Goal: Information Seeking & Learning: Learn about a topic

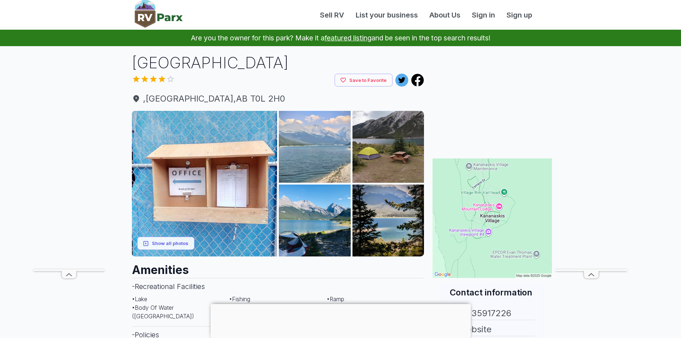
click at [309, 144] on img at bounding box center [315, 147] width 72 height 72
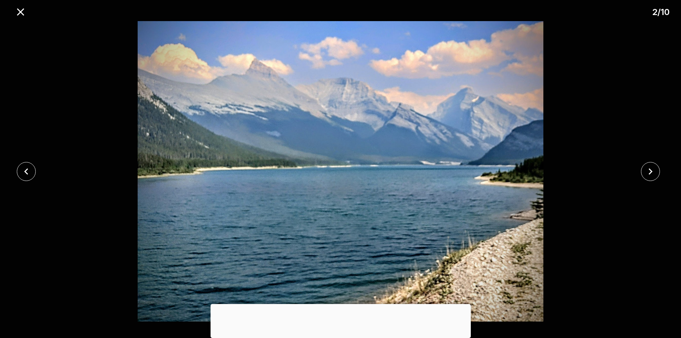
scroll to position [36, 0]
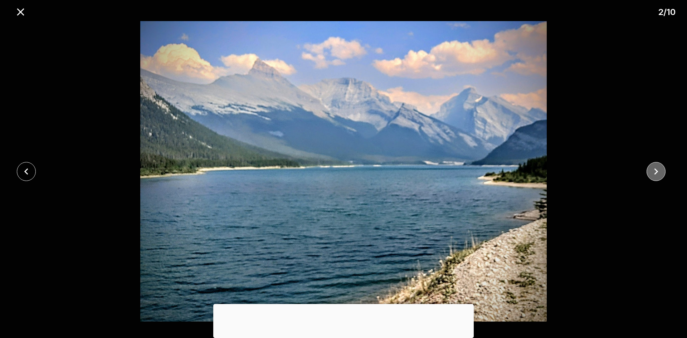
click at [661, 169] on icon "close" at bounding box center [656, 171] width 13 height 13
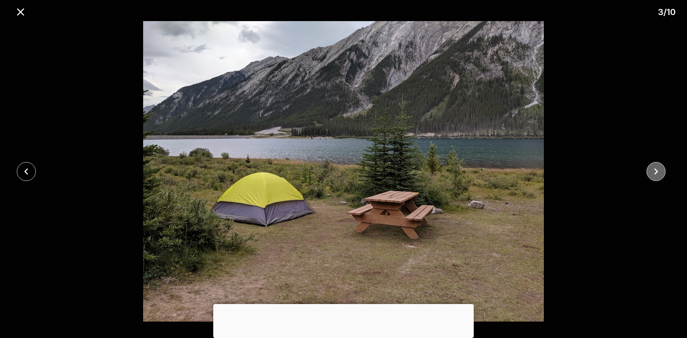
click at [660, 172] on icon "close" at bounding box center [656, 171] width 13 height 13
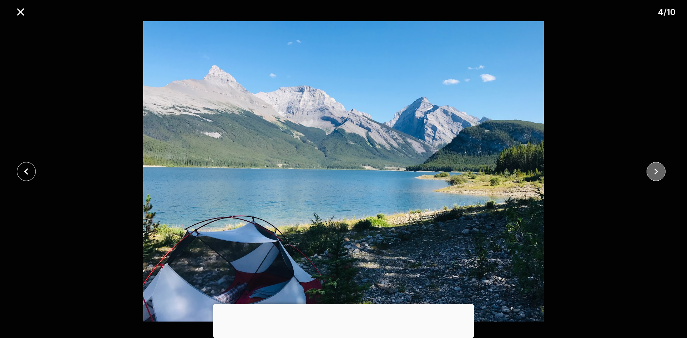
click at [660, 172] on icon "close" at bounding box center [656, 171] width 13 height 13
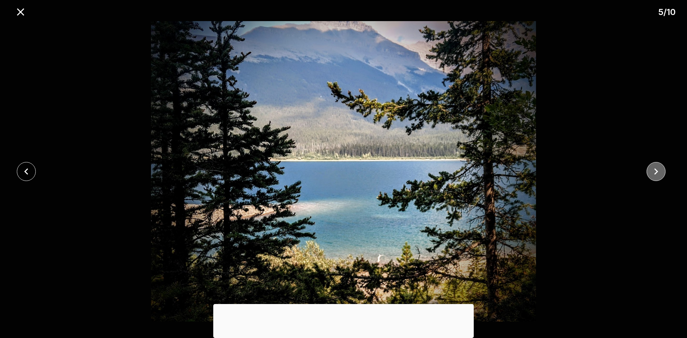
click at [661, 172] on icon "close" at bounding box center [656, 171] width 13 height 13
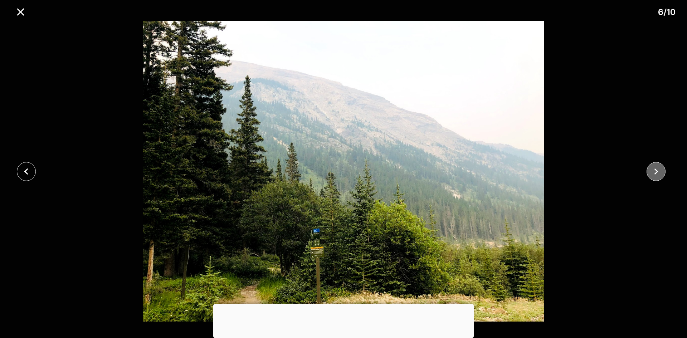
click at [660, 172] on icon "close" at bounding box center [656, 171] width 13 height 13
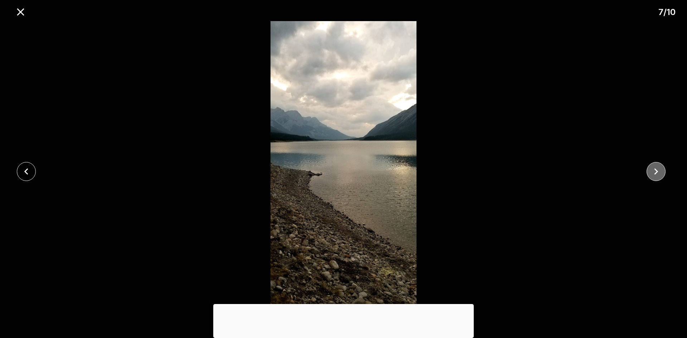
click at [660, 172] on icon "close" at bounding box center [656, 171] width 13 height 13
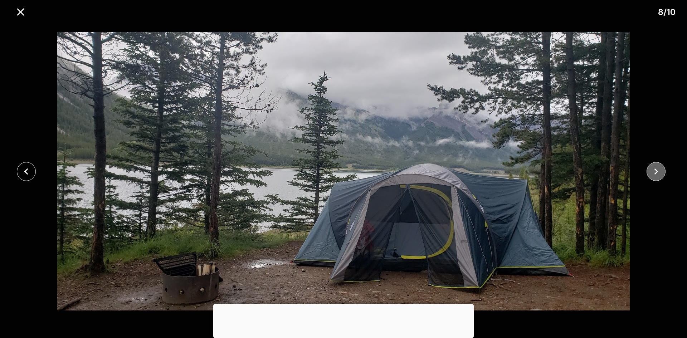
click at [660, 172] on icon "close" at bounding box center [656, 171] width 13 height 13
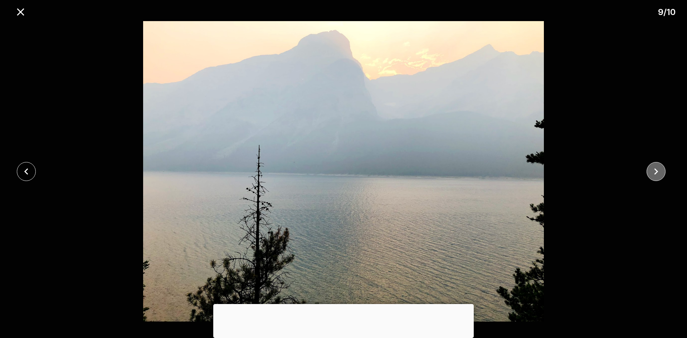
click at [654, 174] on icon "close" at bounding box center [656, 171] width 13 height 13
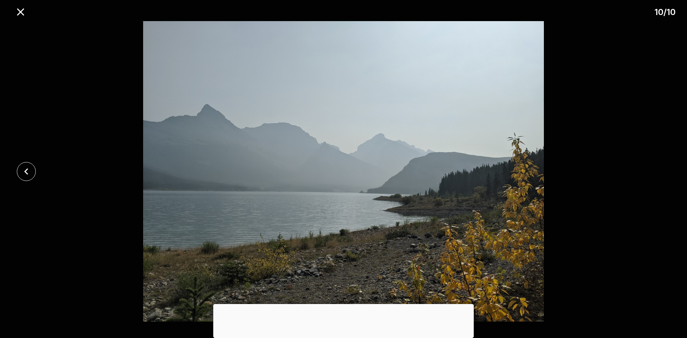
click at [654, 172] on div at bounding box center [343, 171] width 687 height 301
click at [18, 10] on icon "close" at bounding box center [20, 12] width 13 height 13
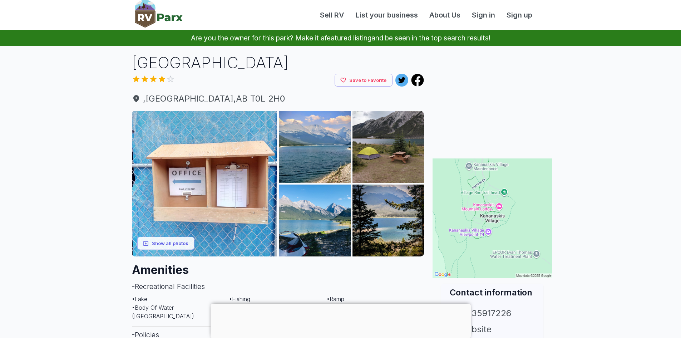
scroll to position [36, 0]
